Goal: Information Seeking & Learning: Find specific page/section

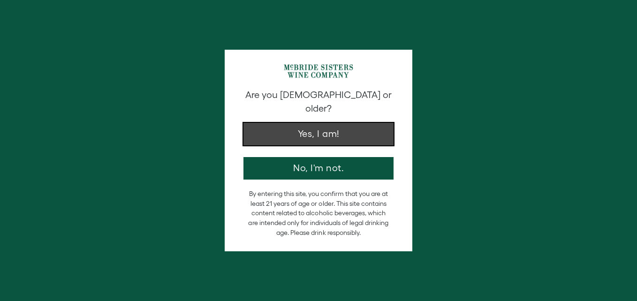
click at [323, 123] on button "Yes, I am!" at bounding box center [319, 134] width 150 height 23
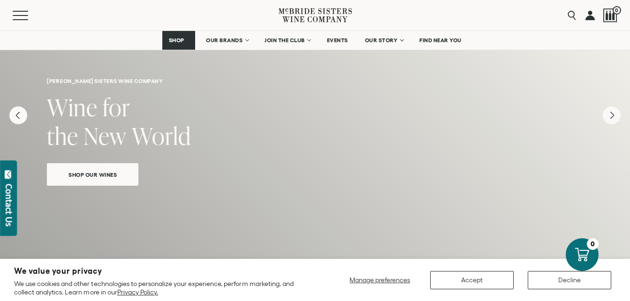
scroll to position [94, 0]
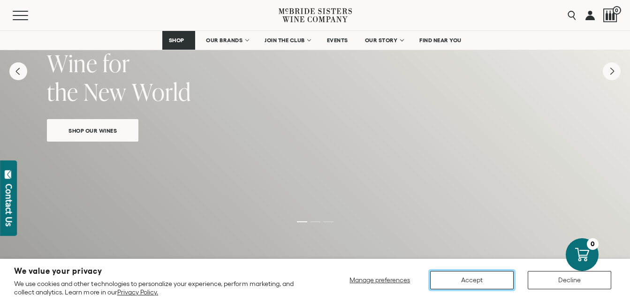
click at [468, 278] on button "Accept" at bounding box center [472, 280] width 84 height 18
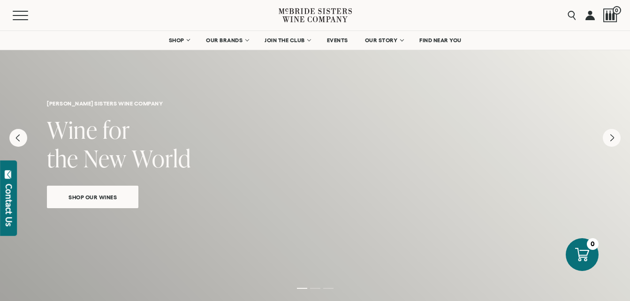
scroll to position [0, 0]
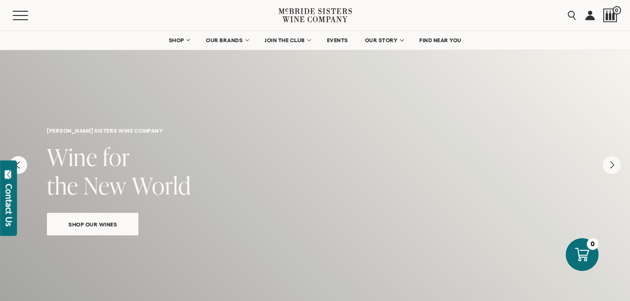
click at [95, 226] on span "Shop Our Wines" at bounding box center [92, 224] width 81 height 11
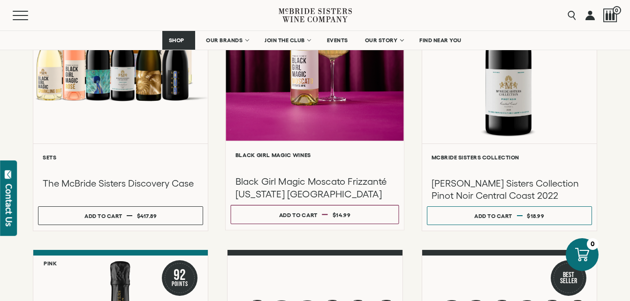
scroll to position [235, 0]
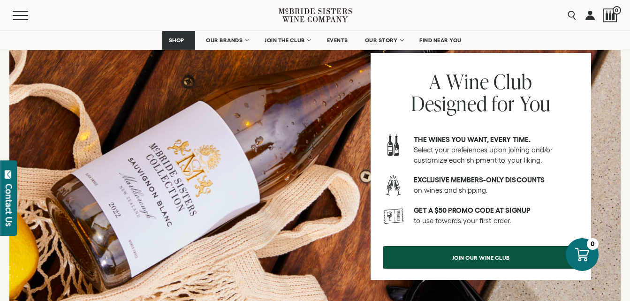
scroll to position [1267, 0]
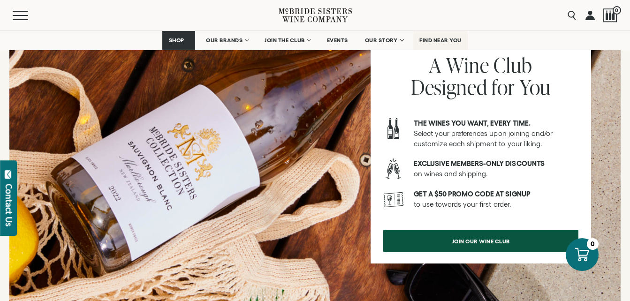
click at [437, 38] on span "FIND NEAR YOU" at bounding box center [440, 40] width 42 height 7
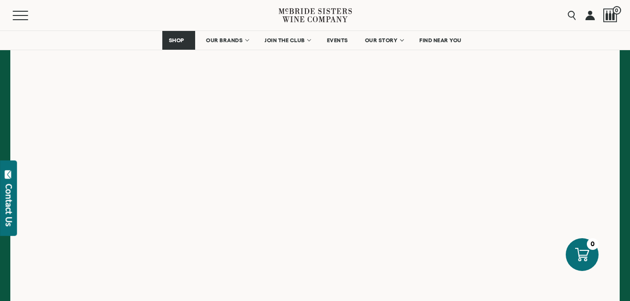
scroll to position [235, 0]
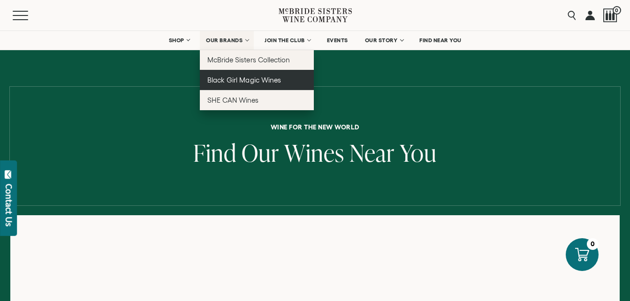
click at [232, 79] on span "Black Girl Magic Wines" at bounding box center [243, 80] width 73 height 8
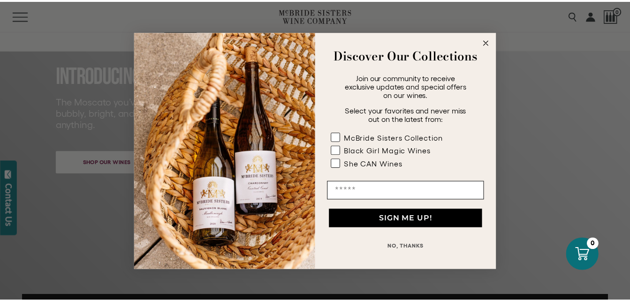
scroll to position [141, 0]
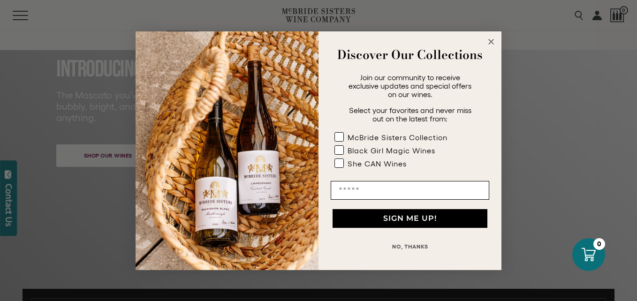
click at [494, 40] on circle "Close dialog" at bounding box center [491, 41] width 11 height 11
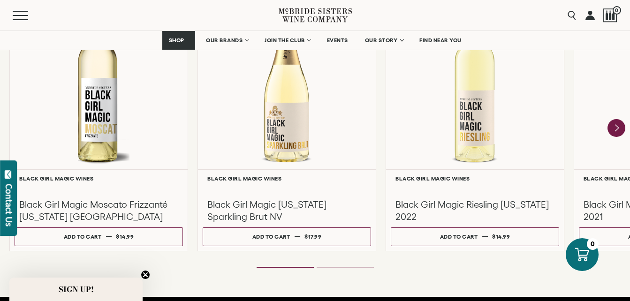
scroll to position [892, 0]
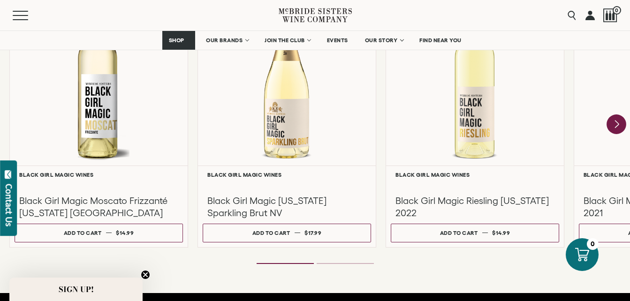
click at [620, 125] on icon "Next" at bounding box center [617, 124] width 20 height 20
